Goal: Information Seeking & Learning: Learn about a topic

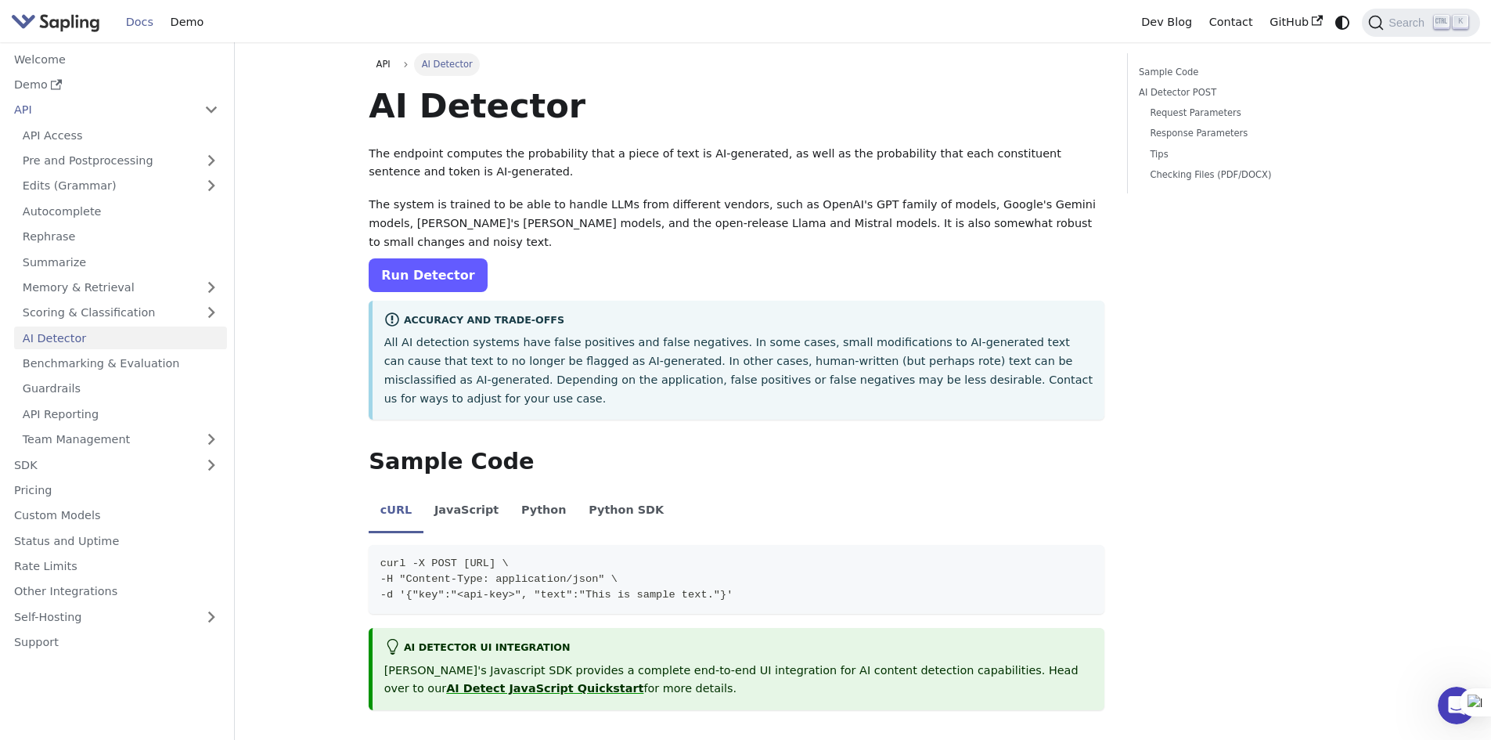
click at [433, 261] on link "Run Detector" at bounding box center [428, 275] width 118 height 34
click at [59, 61] on link "Welcome" at bounding box center [116, 59] width 222 height 23
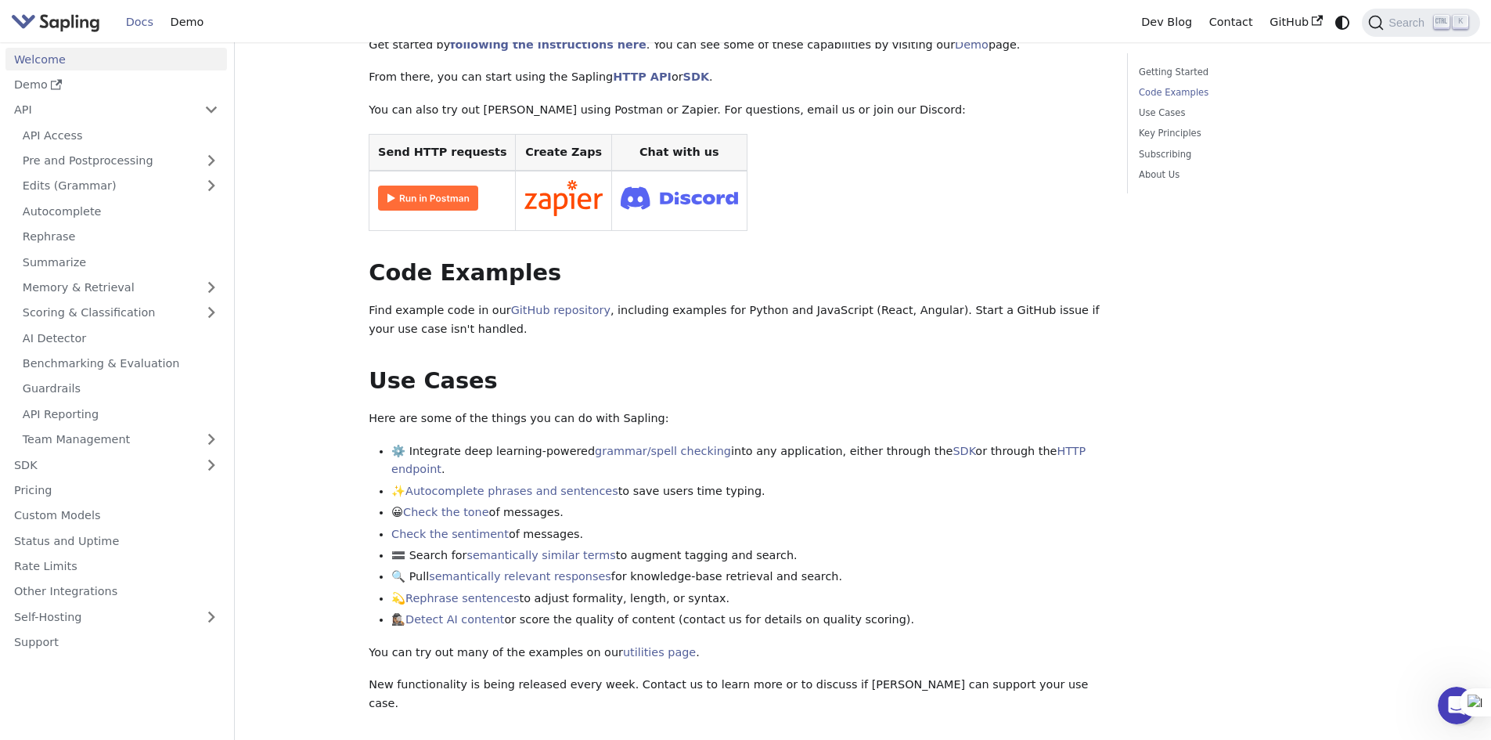
scroll to position [285, 0]
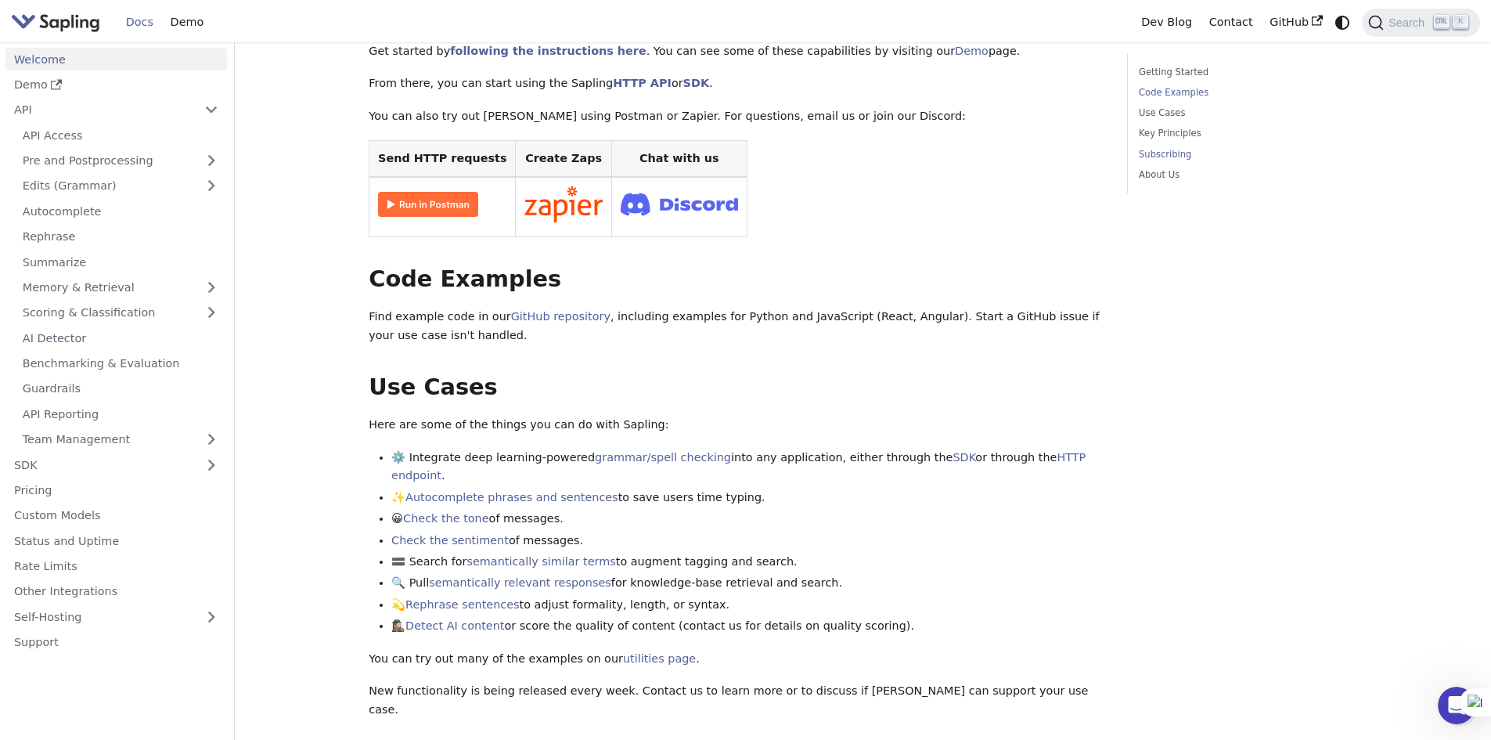
click at [1179, 157] on link "Subscribing" at bounding box center [1245, 154] width 212 height 15
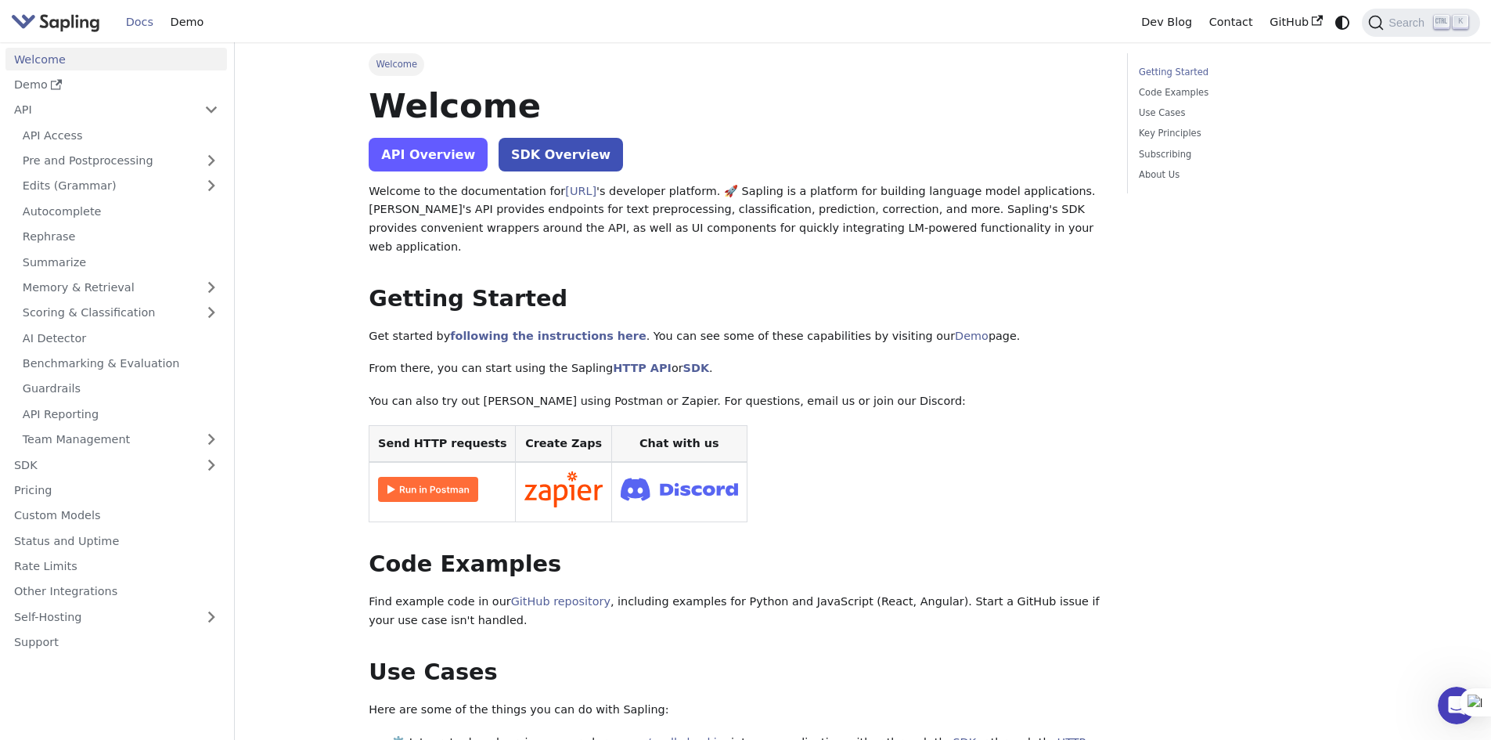
click at [459, 161] on link "API Overview" at bounding box center [428, 155] width 119 height 34
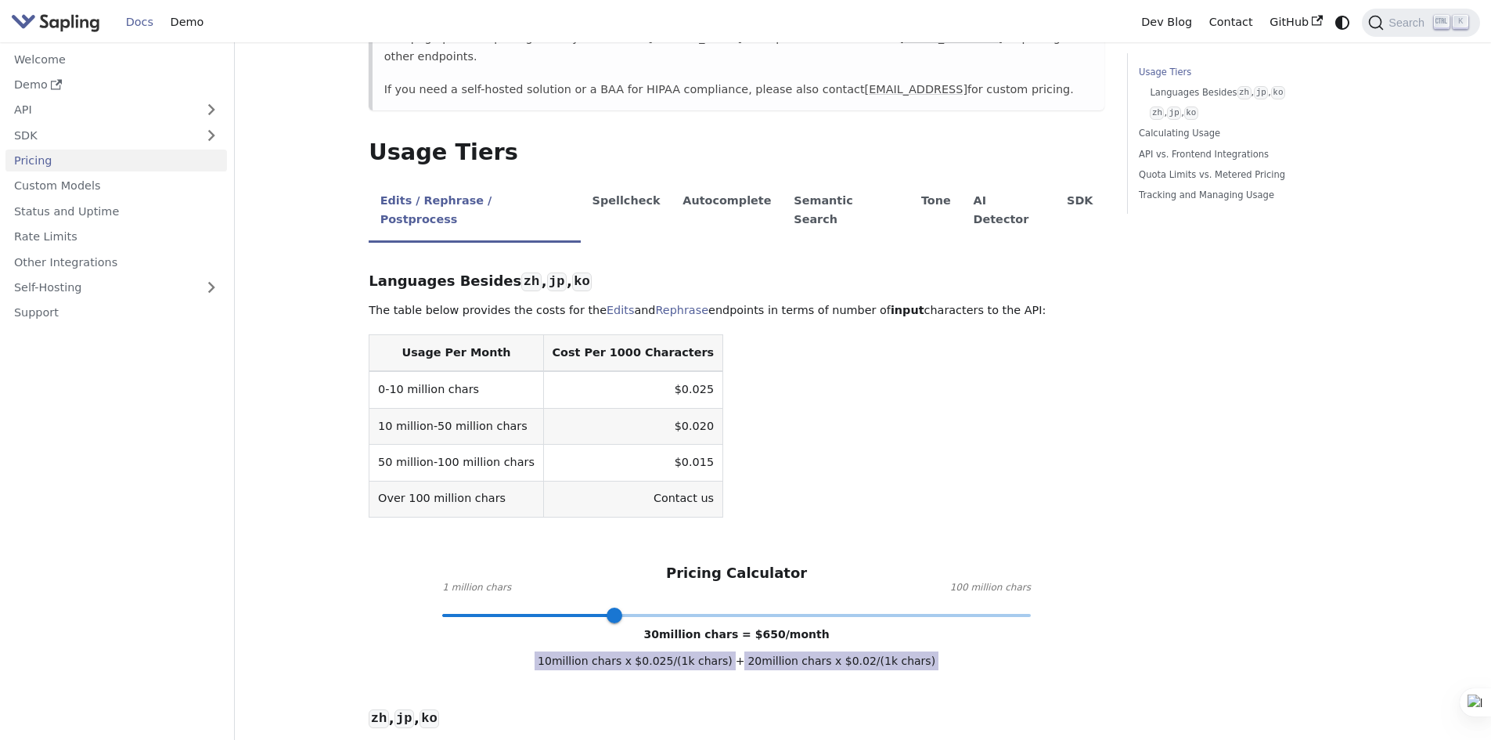
scroll to position [313, 0]
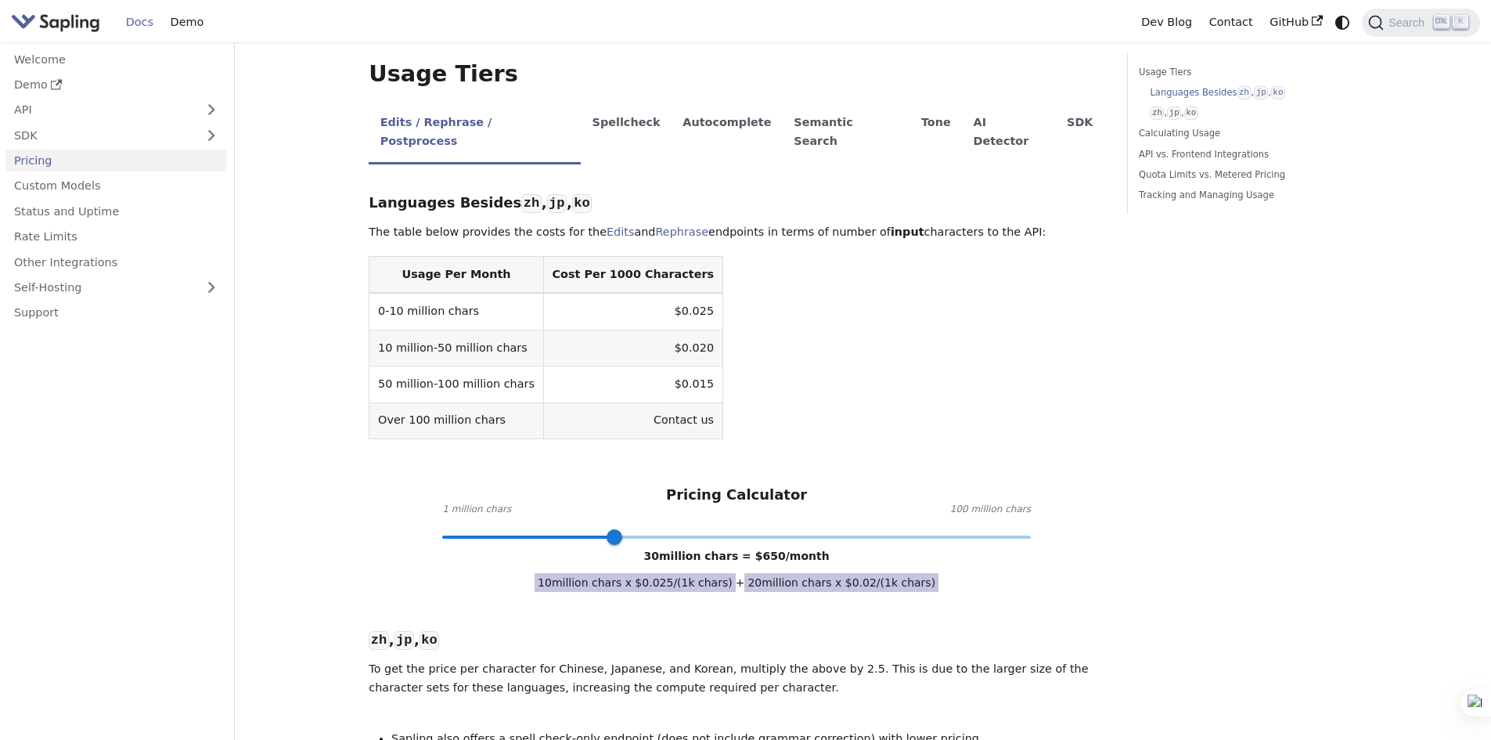
click at [503, 527] on span at bounding box center [736, 537] width 589 height 20
click at [458, 527] on span at bounding box center [736, 537] width 589 height 20
type input "1"
drag, startPoint x: 458, startPoint y: 498, endPoint x: 410, endPoint y: 496, distance: 47.8
click at [410, 496] on div "Pricing Calculator 1 million chars 100 million chars 1 million chars = $ 25 /mo…" at bounding box center [737, 511] width 736 height 51
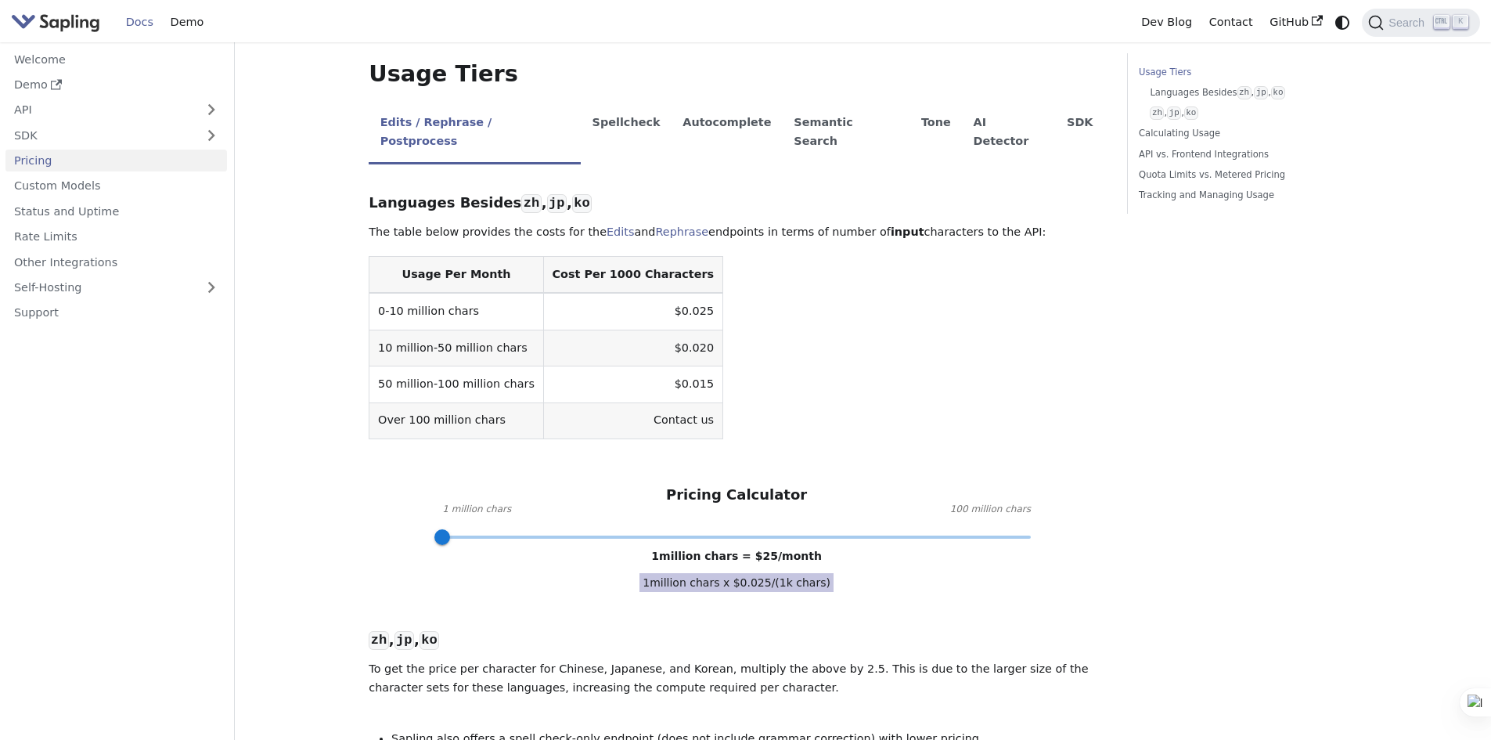
scroll to position [0, 0]
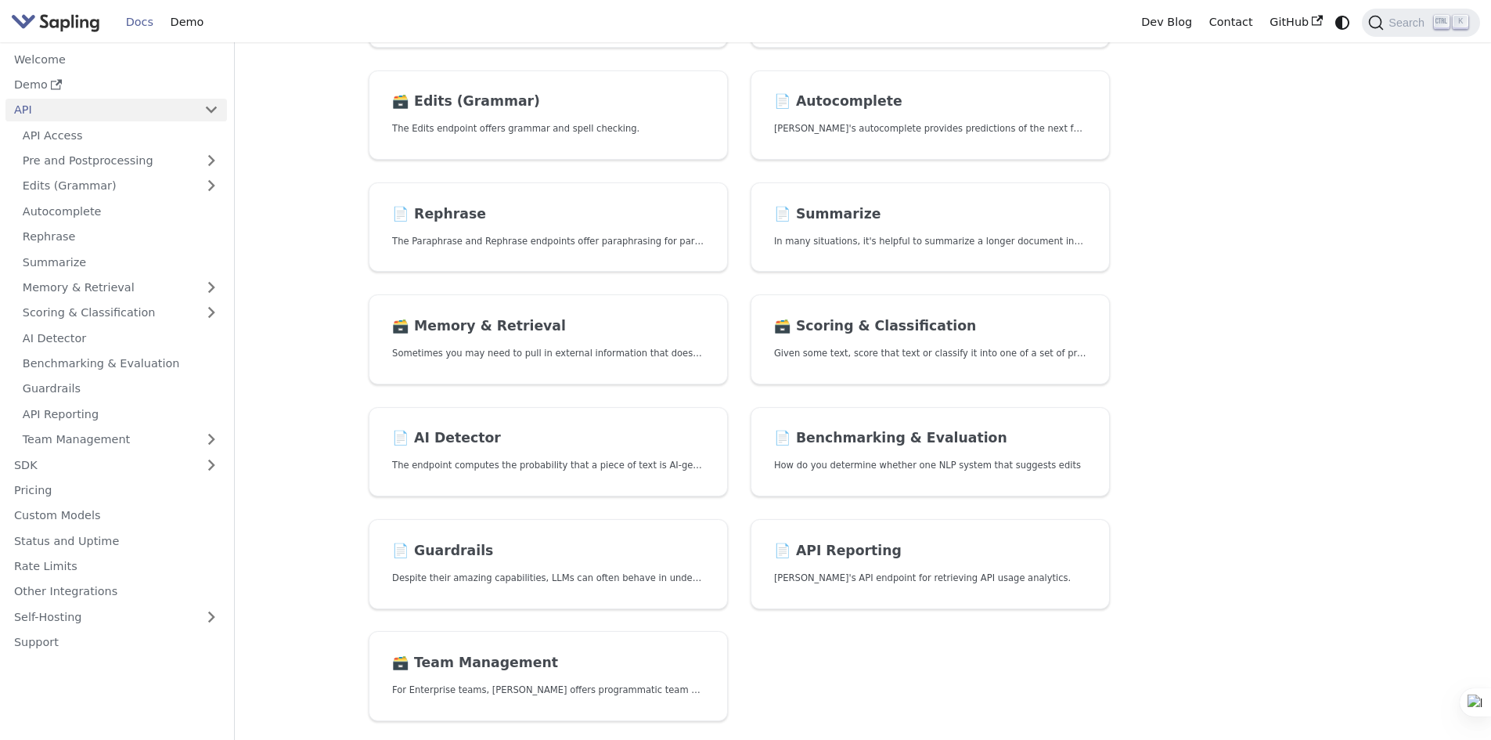
scroll to position [313, 0]
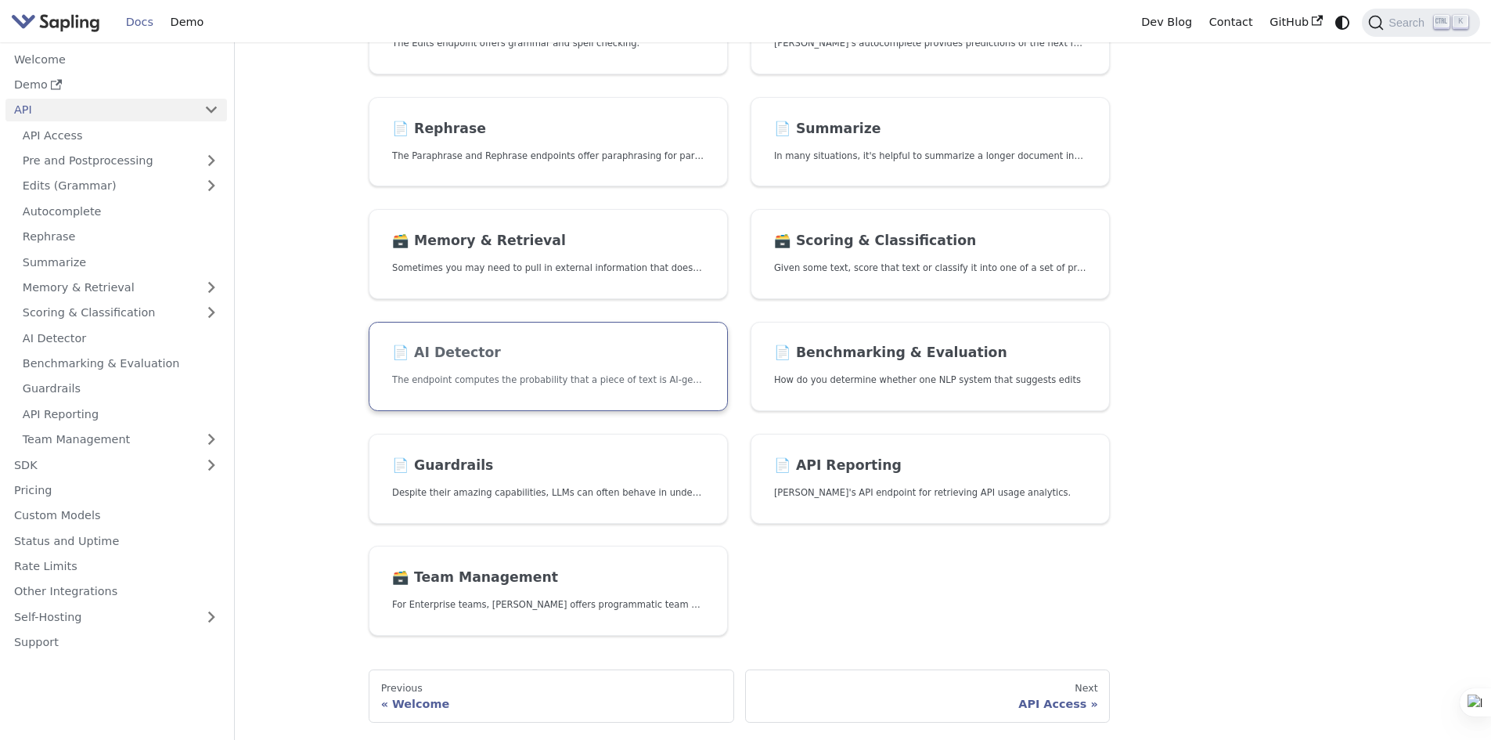
click at [456, 355] on h2 "📄️ AI Detector" at bounding box center [548, 352] width 312 height 17
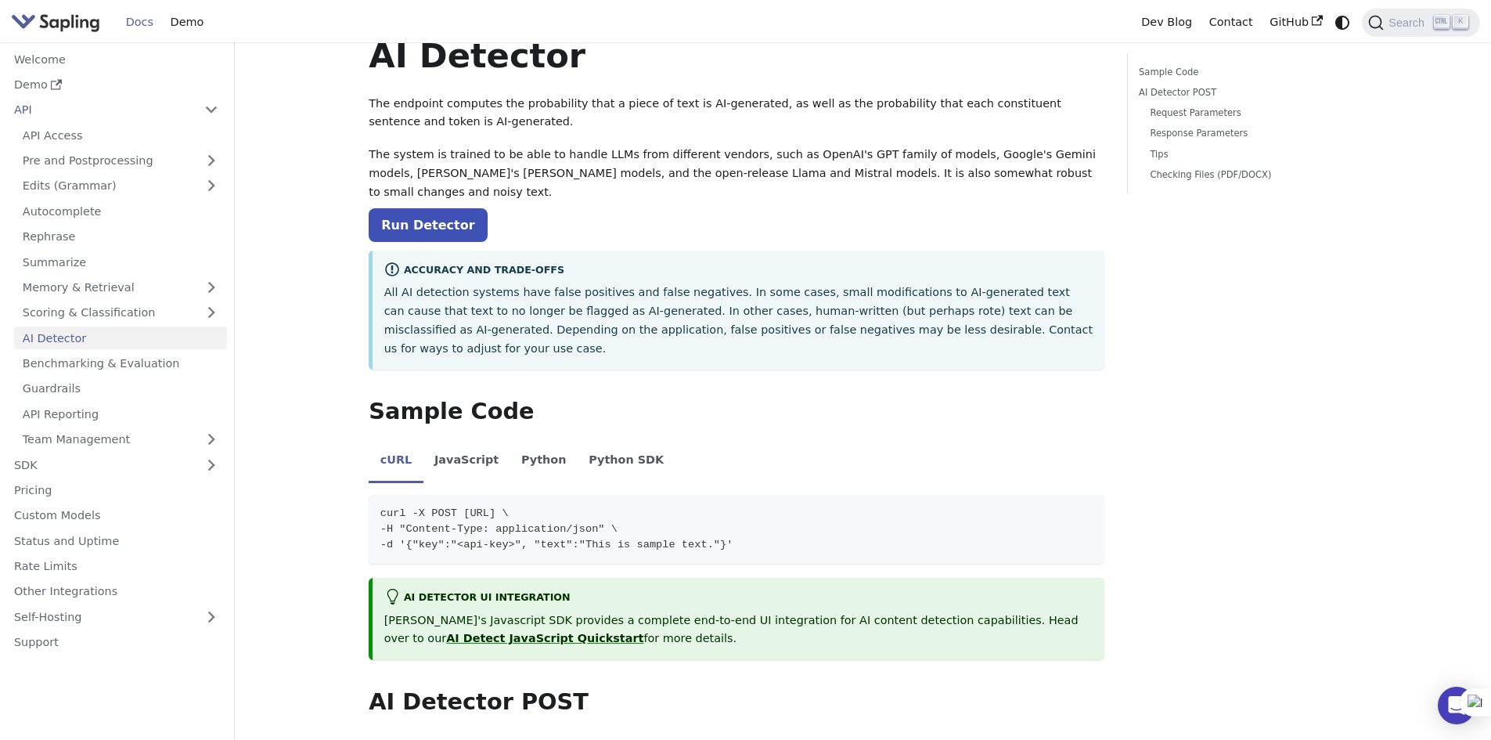
scroll to position [78, 0]
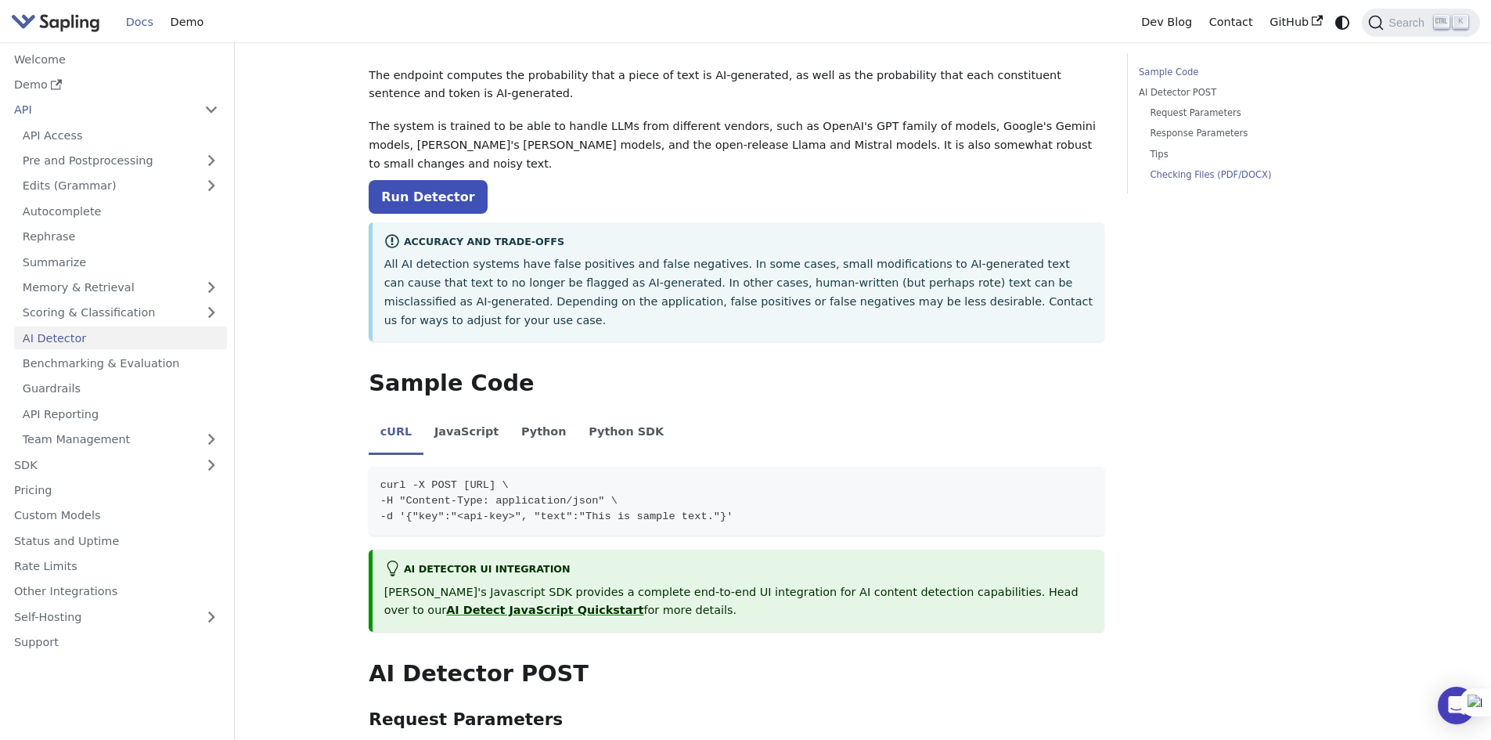
click at [1225, 174] on link "Checking Files (PDF/DOCX)" at bounding box center [1248, 175] width 196 height 15
